Goal: Task Accomplishment & Management: Use online tool/utility

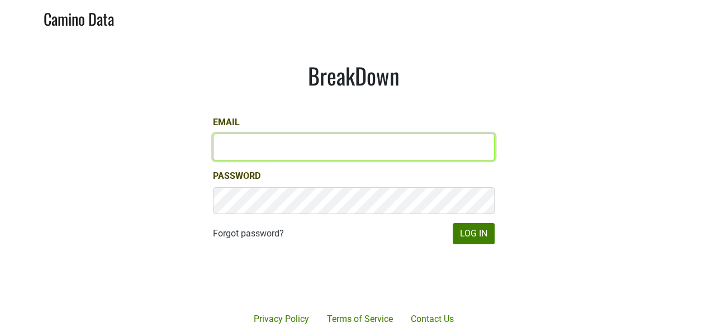
click at [345, 144] on input "Email" at bounding box center [354, 147] width 282 height 27
type input "sbeer@truenorthwines.com"
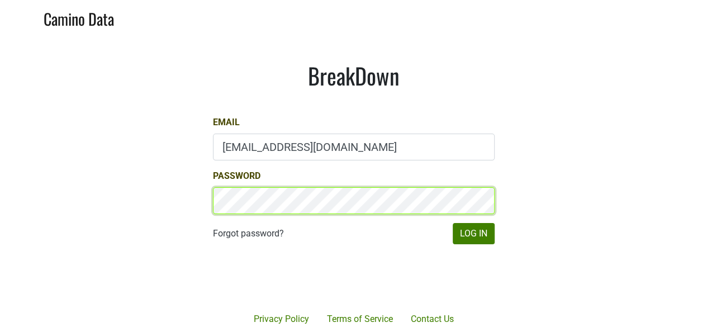
click at [453, 223] on button "Log In" at bounding box center [474, 233] width 42 height 21
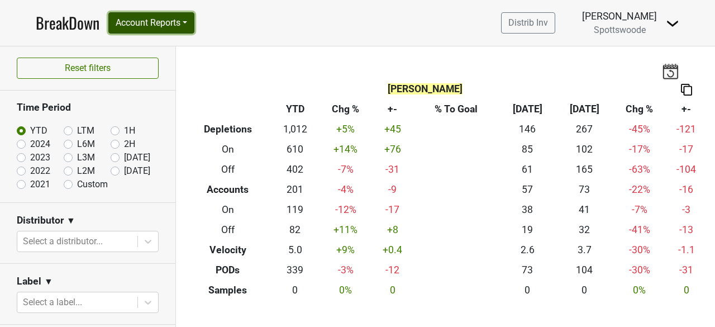
click at [148, 26] on button "Account Reports" at bounding box center [151, 22] width 86 height 21
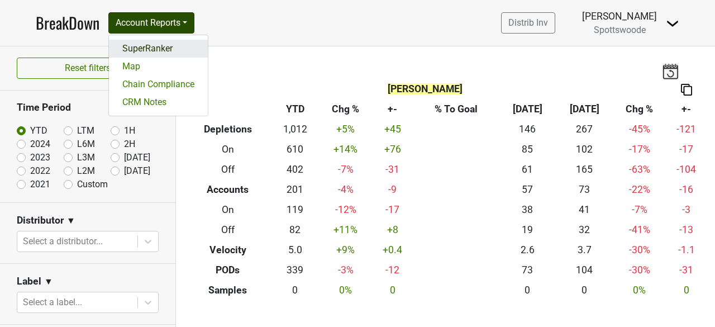
click at [145, 52] on link "SuperRanker" at bounding box center [158, 49] width 99 height 18
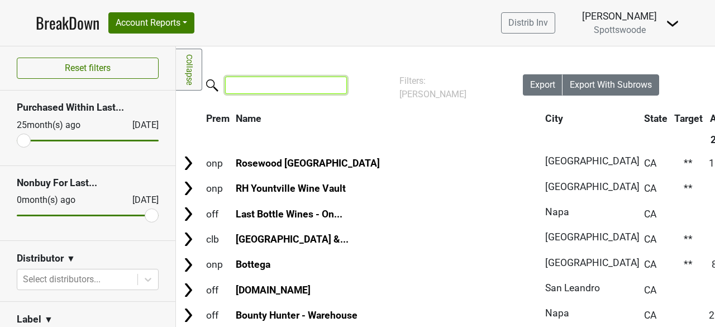
click at [288, 82] on input "search" at bounding box center [286, 85] width 122 height 17
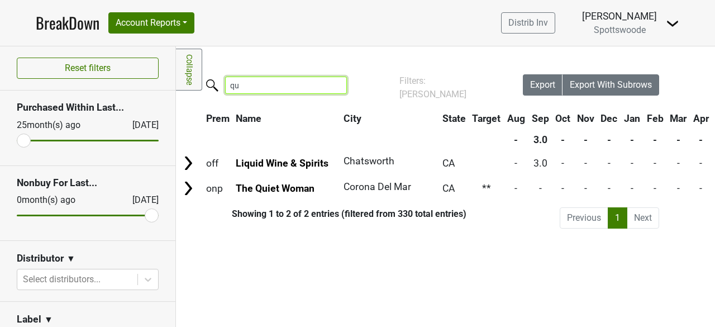
type input "q"
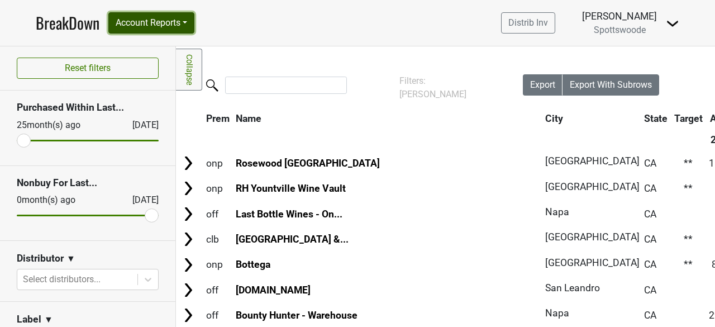
click at [160, 30] on button "Account Reports" at bounding box center [151, 22] width 86 height 21
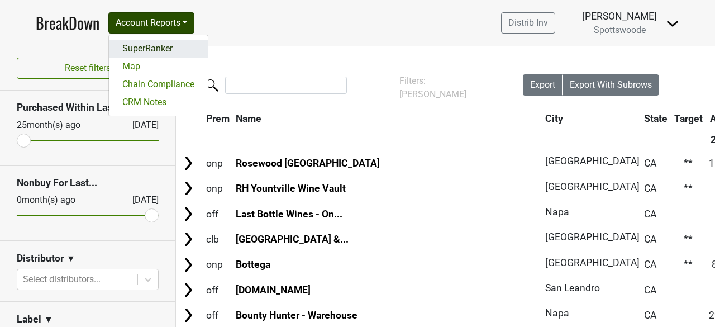
click at [152, 46] on link "SuperRanker" at bounding box center [158, 49] width 99 height 18
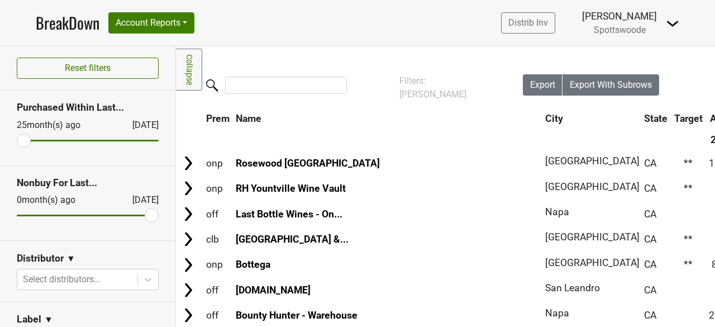
click at [82, 25] on link "BreakDown" at bounding box center [68, 22] width 64 height 23
